Goal: Information Seeking & Learning: Learn about a topic

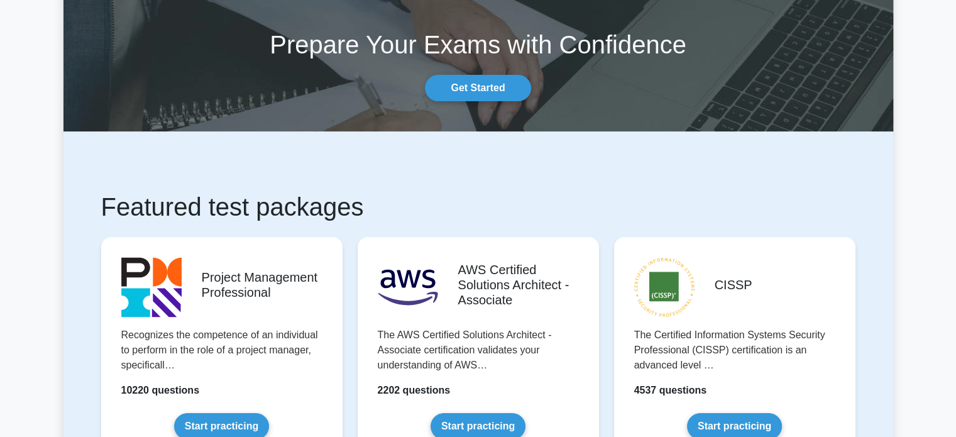
scroll to position [189, 0]
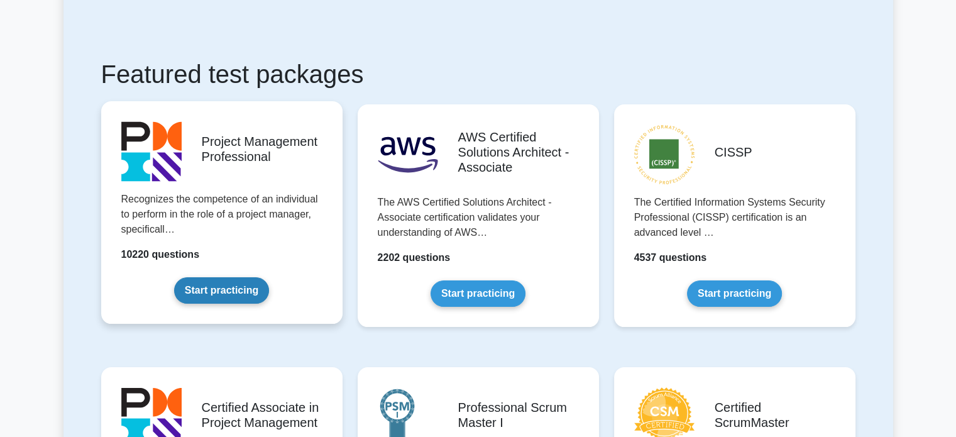
click at [219, 296] on link "Start practicing" at bounding box center [221, 290] width 95 height 26
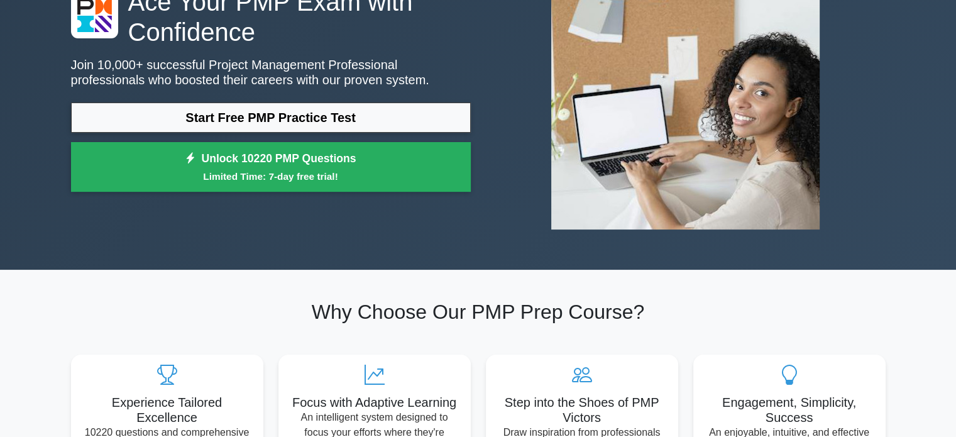
scroll to position [63, 0]
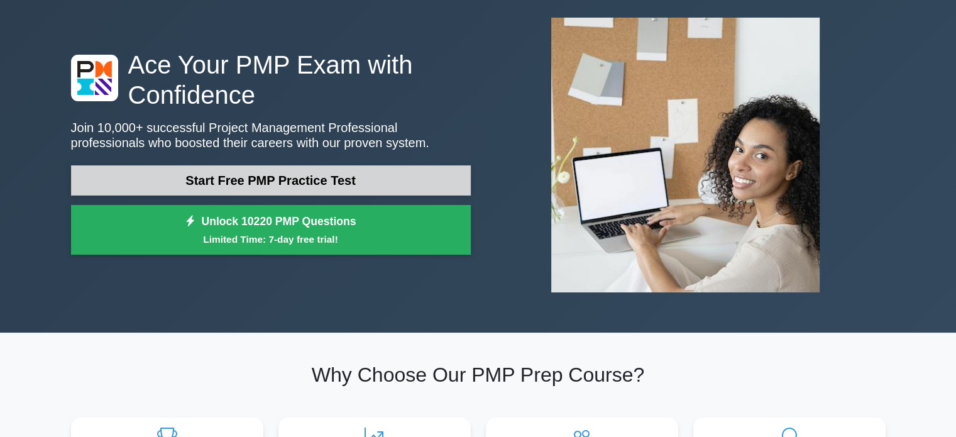
click at [268, 182] on link "Start Free PMP Practice Test" at bounding box center [271, 180] width 400 height 30
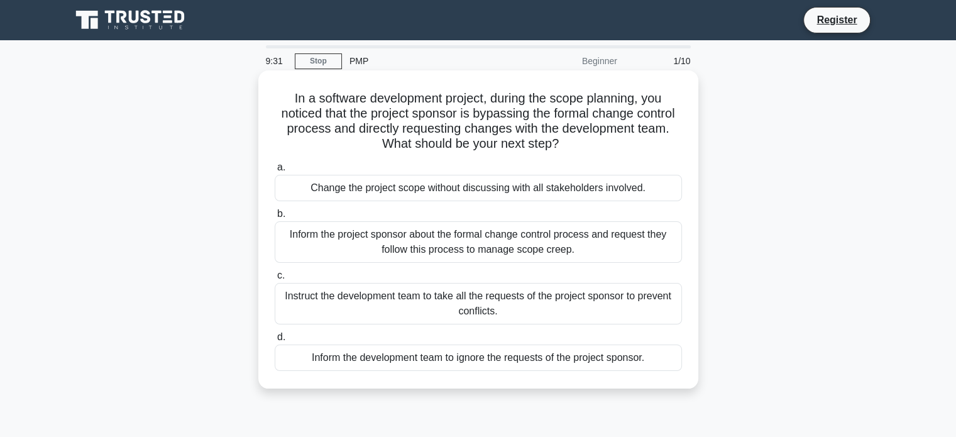
click at [390, 241] on div "Inform the project sponsor about the formal change control process and request …" at bounding box center [478, 241] width 407 height 41
click at [275, 218] on input "b. Inform the project sponsor about the formal change control process and reque…" at bounding box center [275, 214] width 0 height 8
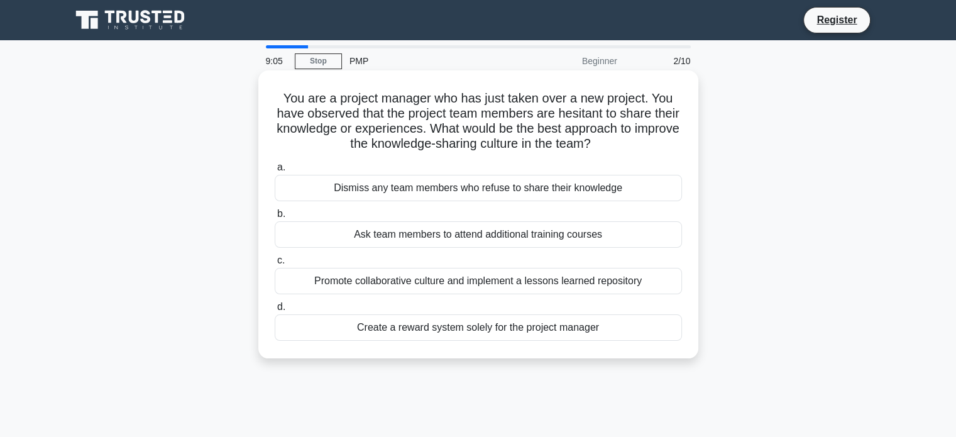
click at [460, 281] on div "Promote collaborative culture and implement a lessons learned repository" at bounding box center [478, 281] width 407 height 26
click at [275, 265] on input "c. Promote collaborative culture and implement a lessons learned repository" at bounding box center [275, 261] width 0 height 8
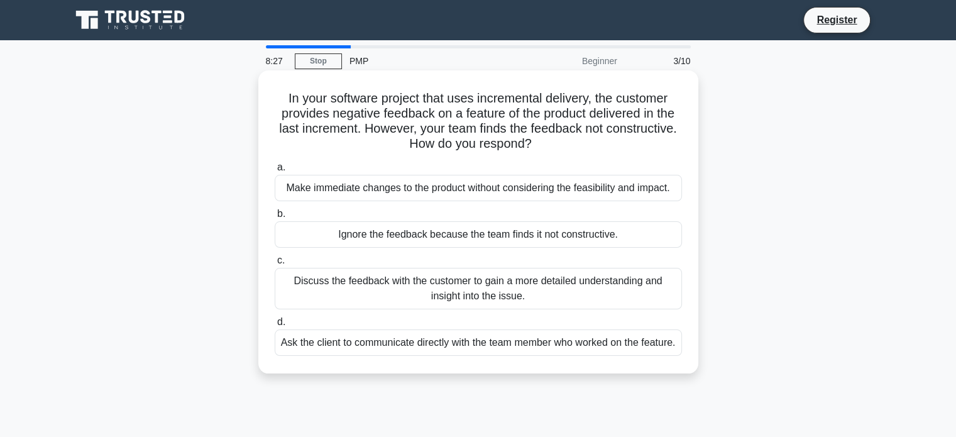
click at [431, 284] on div "Discuss the feedback with the customer to gain a more detailed understanding an…" at bounding box center [478, 288] width 407 height 41
click at [275, 265] on input "c. Discuss the feedback with the customer to gain a more detailed understanding…" at bounding box center [275, 261] width 0 height 8
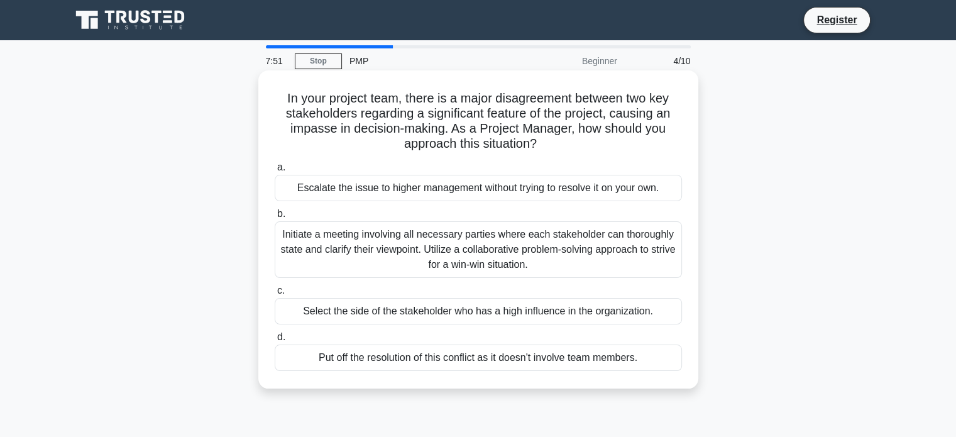
click at [523, 246] on div "Initiate a meeting involving all necessary parties where each stakeholder can t…" at bounding box center [478, 249] width 407 height 57
click at [275, 218] on input "b. Initiate a meeting involving all necessary parties where each stakeholder ca…" at bounding box center [275, 214] width 0 height 8
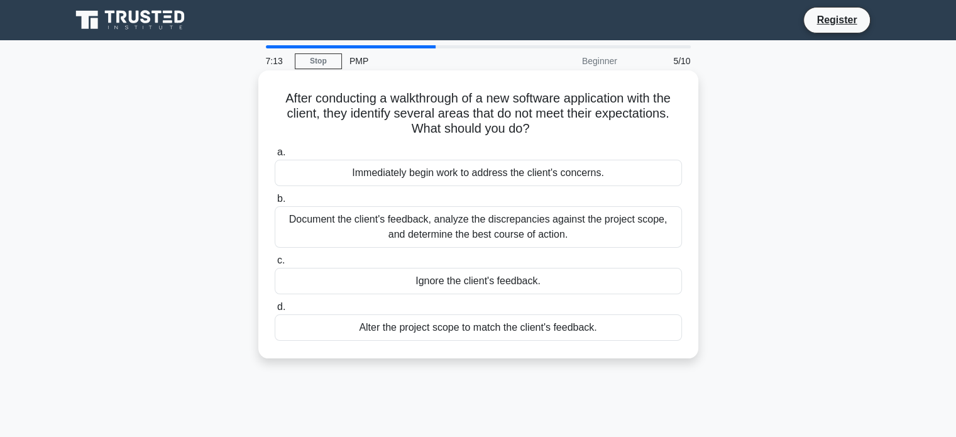
click at [458, 224] on div "Document the client's feedback, analyze the discrepancies against the project s…" at bounding box center [478, 226] width 407 height 41
click at [275, 203] on input "b. Document the client's feedback, analyze the discrepancies against the projec…" at bounding box center [275, 199] width 0 height 8
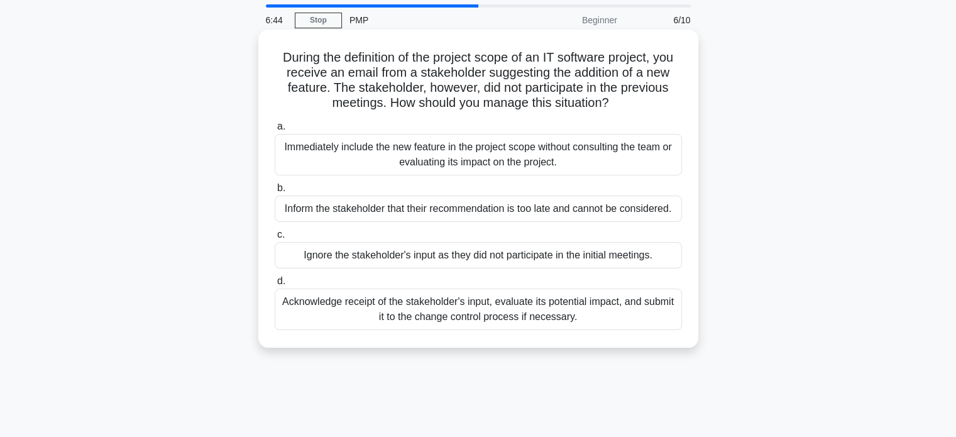
scroll to position [63, 0]
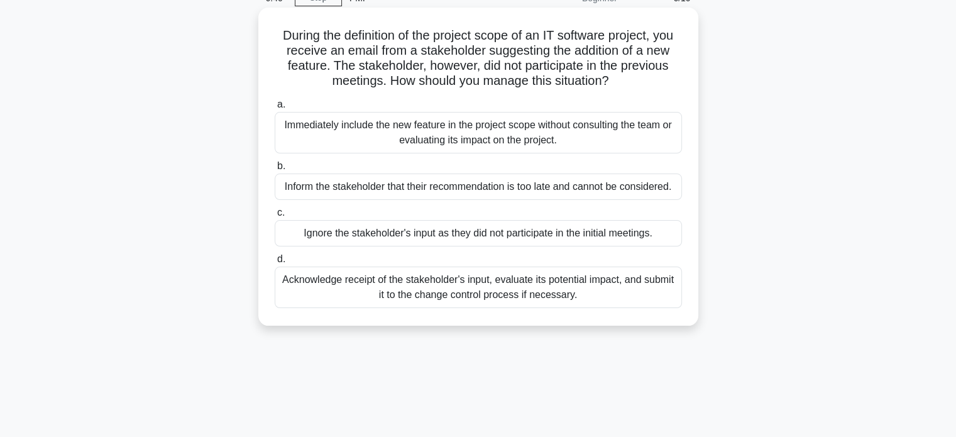
click at [463, 284] on div "Acknowledge receipt of the stakeholder's input, evaluate its potential impact, …" at bounding box center [478, 287] width 407 height 41
click at [275, 263] on input "d. Acknowledge receipt of the stakeholder's input, evaluate its potential impac…" at bounding box center [275, 259] width 0 height 8
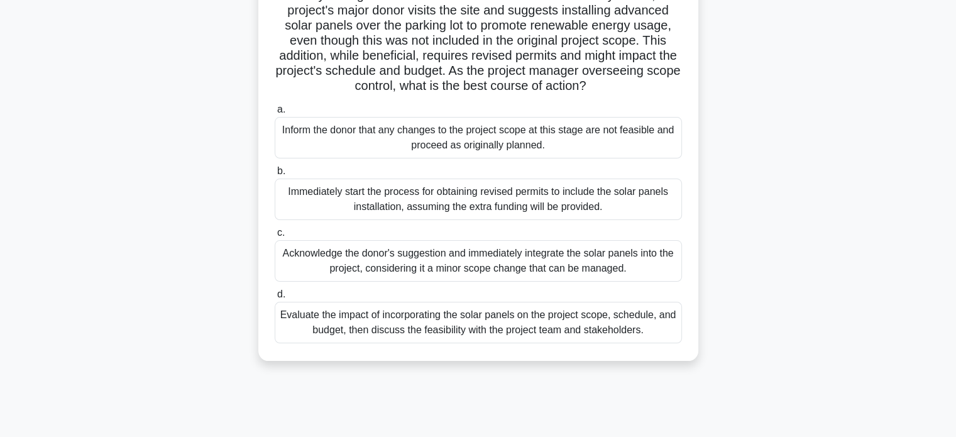
scroll to position [126, 0]
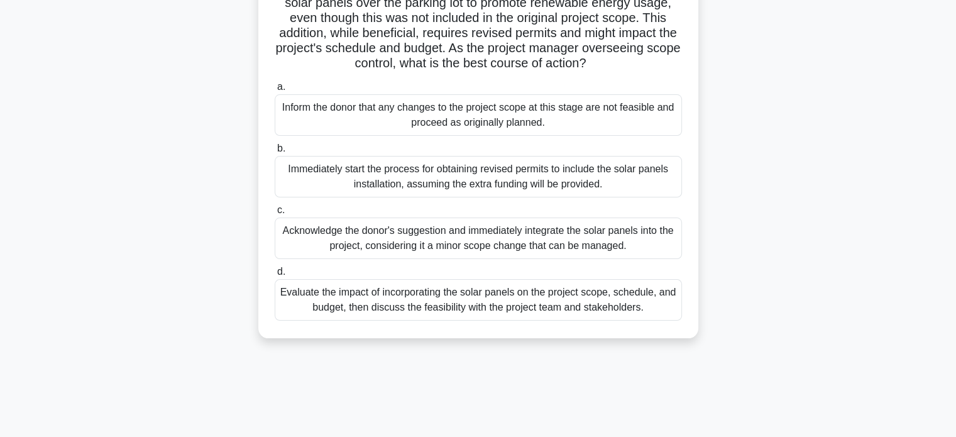
click at [431, 310] on div "Evaluate the impact of incorporating the solar panels on the project scope, sch…" at bounding box center [478, 299] width 407 height 41
click at [275, 276] on input "d. Evaluate the impact of incorporating the solar panels on the project scope, …" at bounding box center [275, 272] width 0 height 8
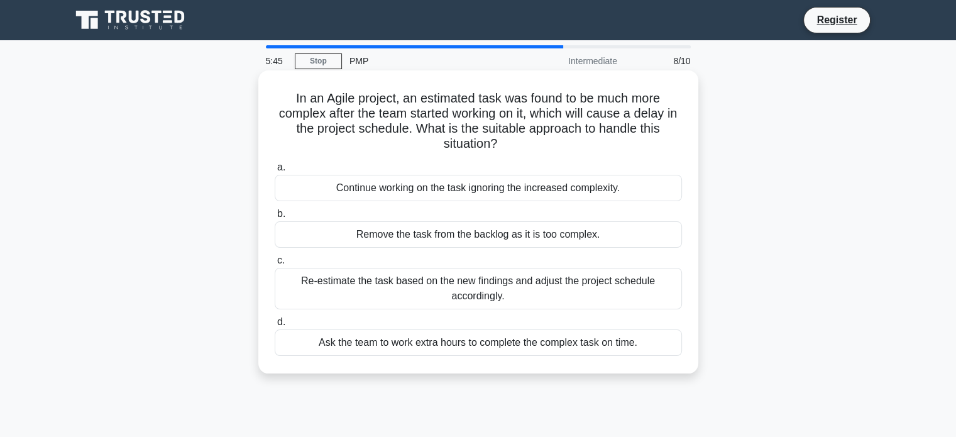
scroll to position [0, 0]
click at [488, 285] on div "Re-estimate the task based on the new findings and adjust the project schedule …" at bounding box center [478, 288] width 407 height 41
click at [275, 265] on input "c. Re-estimate the task based on the new findings and adjust the project schedu…" at bounding box center [275, 261] width 0 height 8
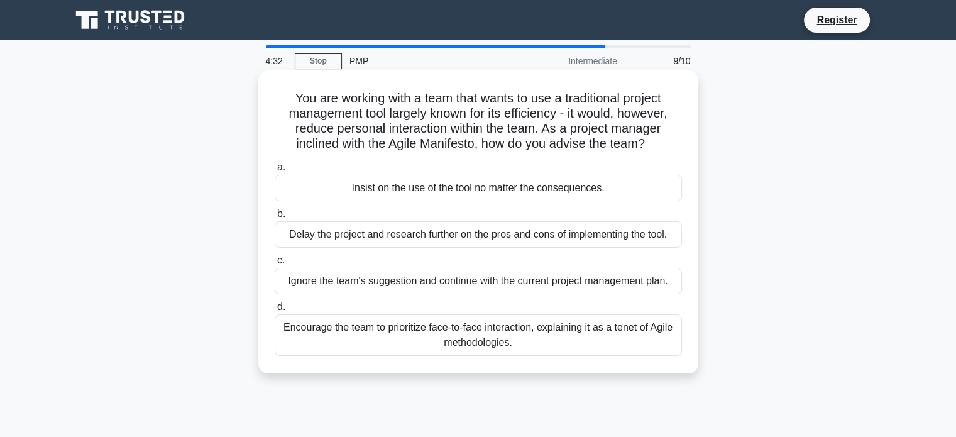
scroll to position [63, 0]
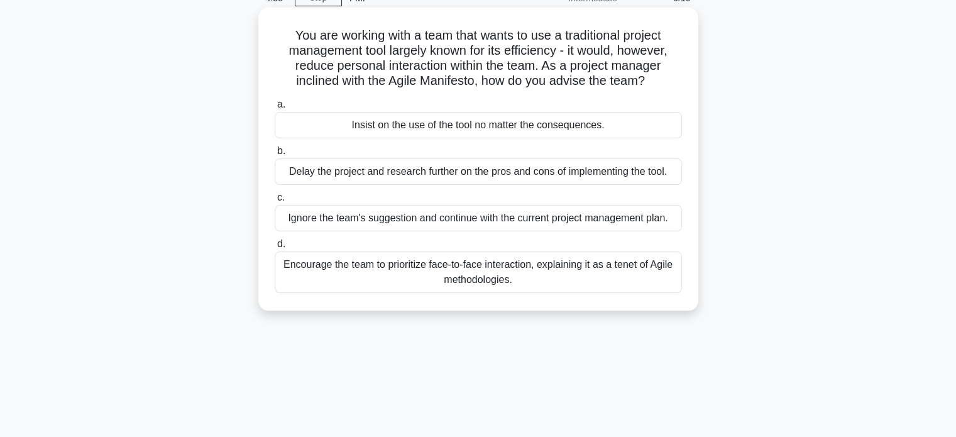
click at [550, 269] on div "Encourage the team to prioritize face-to-face interaction, explaining it as a t…" at bounding box center [478, 271] width 407 height 41
click at [275, 248] on input "d. Encourage the team to prioritize face-to-face interaction, explaining it as …" at bounding box center [275, 244] width 0 height 8
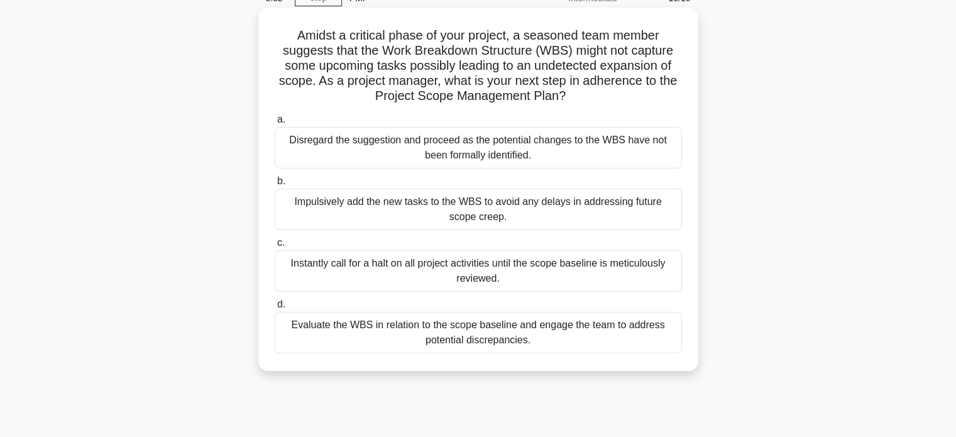
click at [473, 331] on div "Evaluate the WBS in relation to the scope baseline and engage the team to addre…" at bounding box center [478, 332] width 407 height 41
click at [275, 309] on input "d. Evaluate the WBS in relation to the scope baseline and engage the team to ad…" at bounding box center [275, 305] width 0 height 8
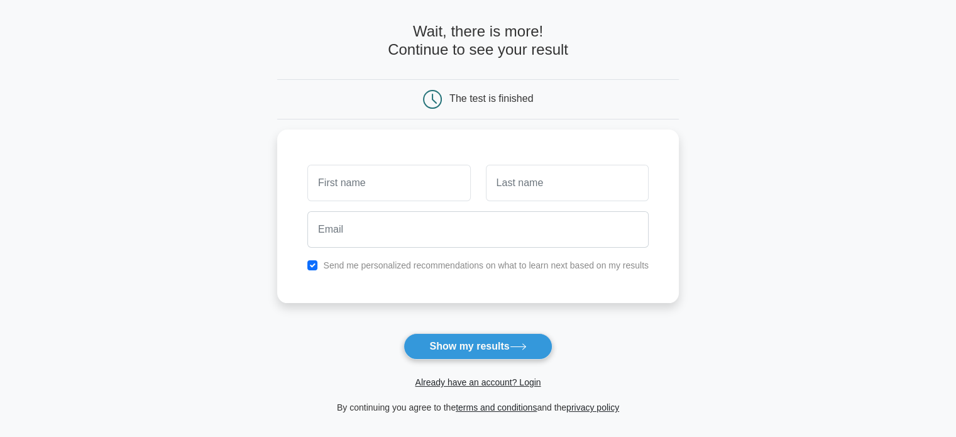
scroll to position [189, 0]
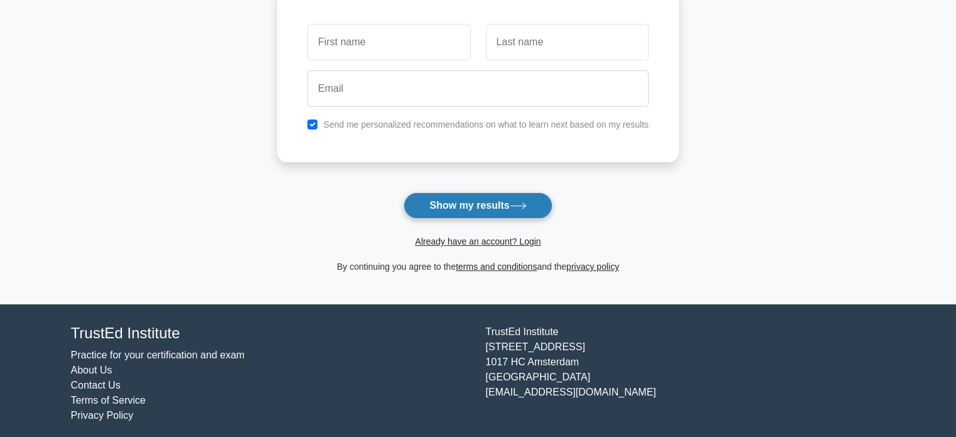
click at [492, 203] on button "Show my results" at bounding box center [478, 205] width 148 height 26
click at [528, 240] on link "Already have an account? Login" at bounding box center [478, 241] width 126 height 10
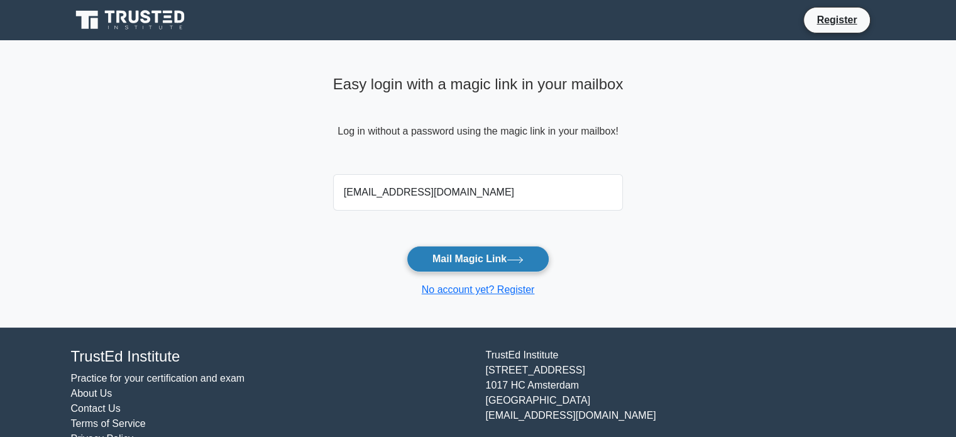
type input "[EMAIL_ADDRESS][DOMAIN_NAME]"
click at [470, 260] on button "Mail Magic Link" at bounding box center [478, 259] width 143 height 26
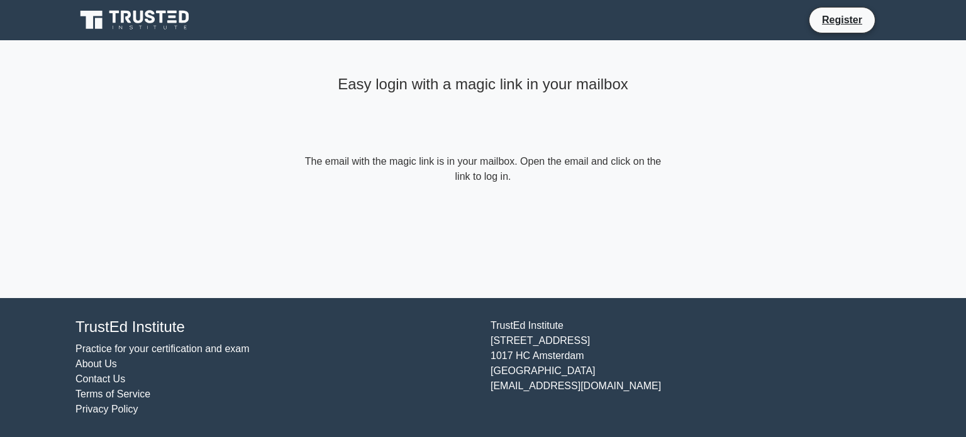
click at [97, 16] on icon at bounding box center [91, 20] width 22 height 18
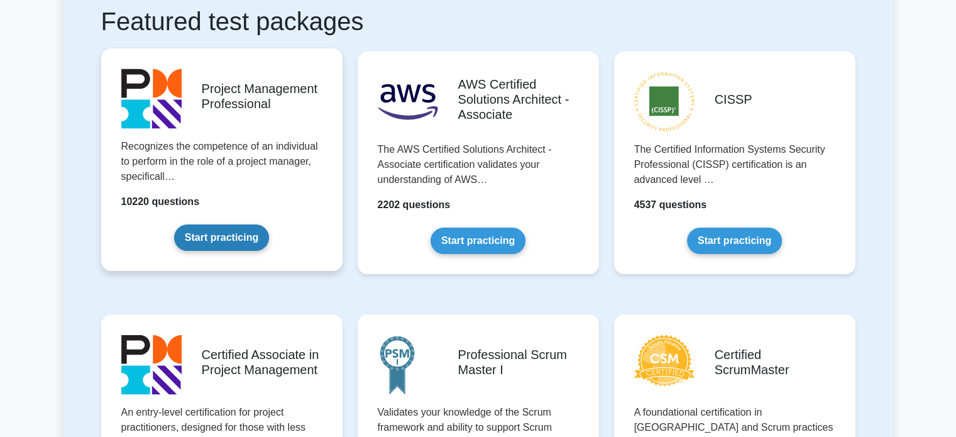
scroll to position [377, 0]
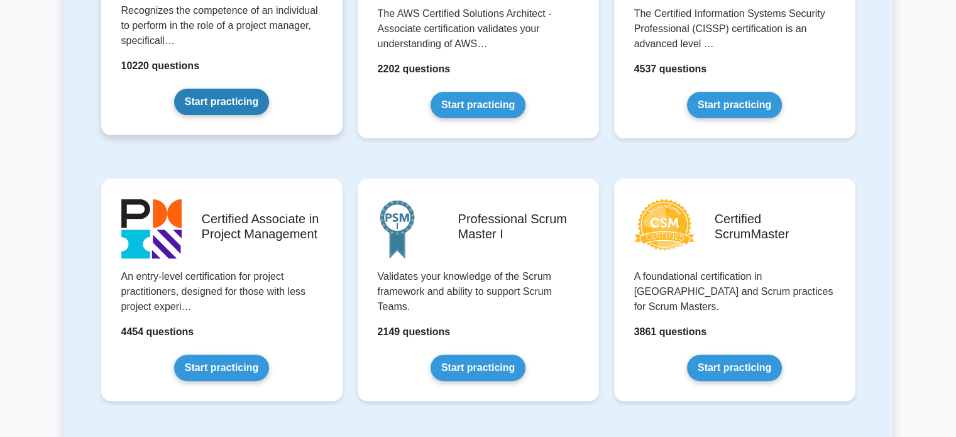
click at [223, 101] on link "Start practicing" at bounding box center [221, 102] width 95 height 26
